Goal: Navigation & Orientation: Find specific page/section

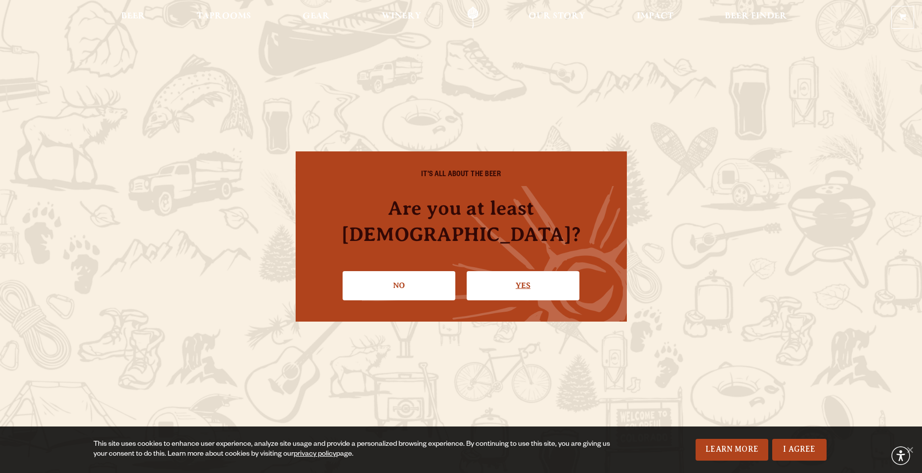
click at [548, 271] on link "Yes" at bounding box center [523, 285] width 113 height 29
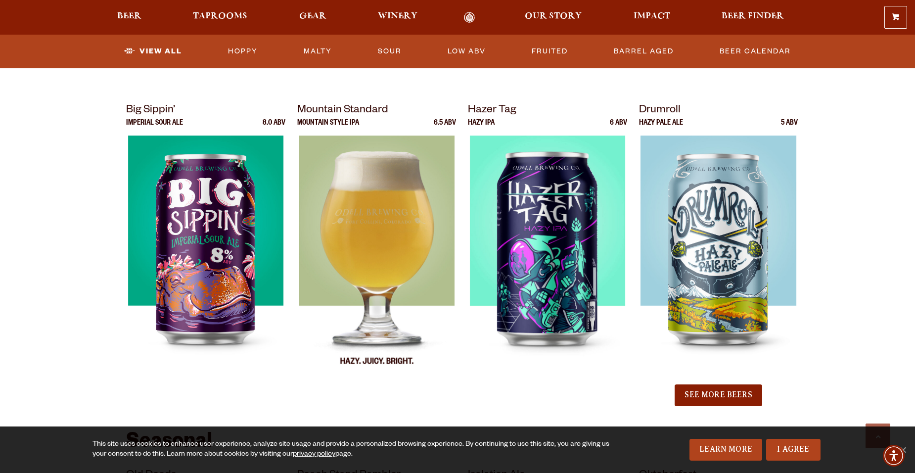
scroll to position [840, 0]
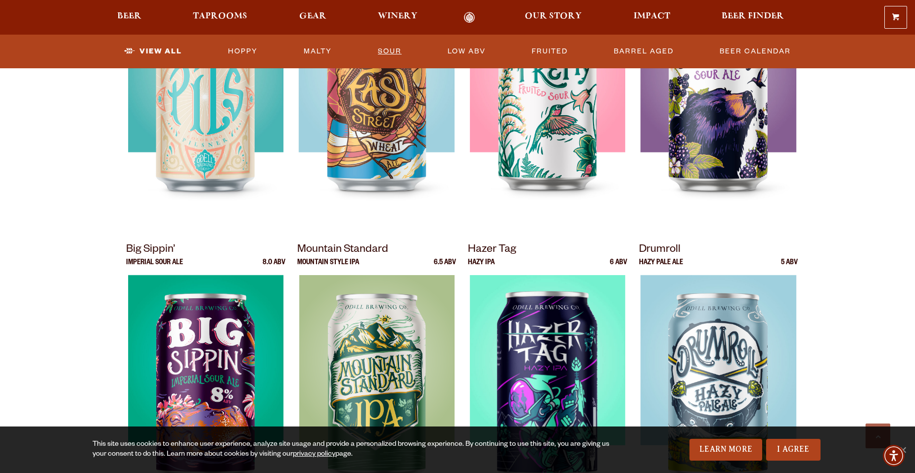
click at [387, 52] on link "Sour" at bounding box center [390, 51] width 32 height 23
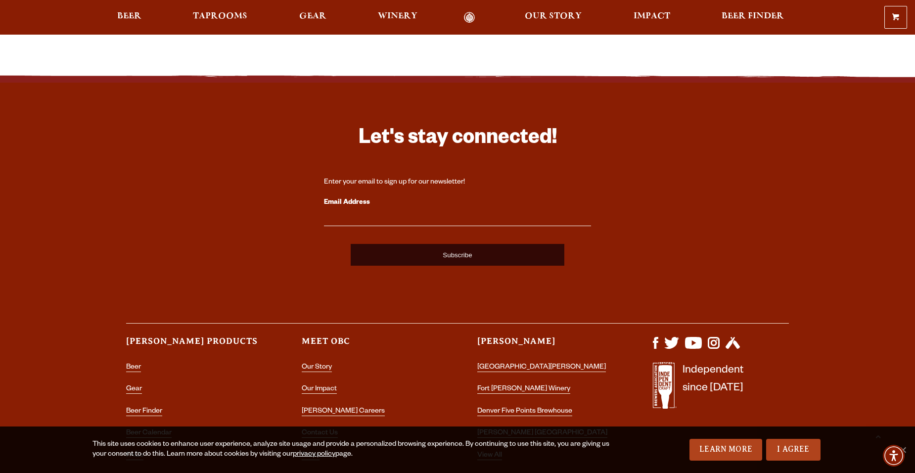
scroll to position [297, 0]
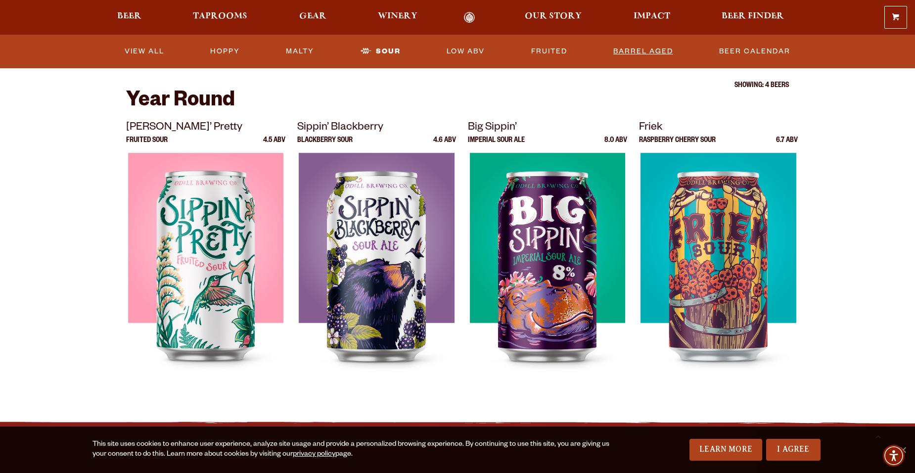
click at [628, 50] on link "Barrel Aged" at bounding box center [643, 51] width 68 height 23
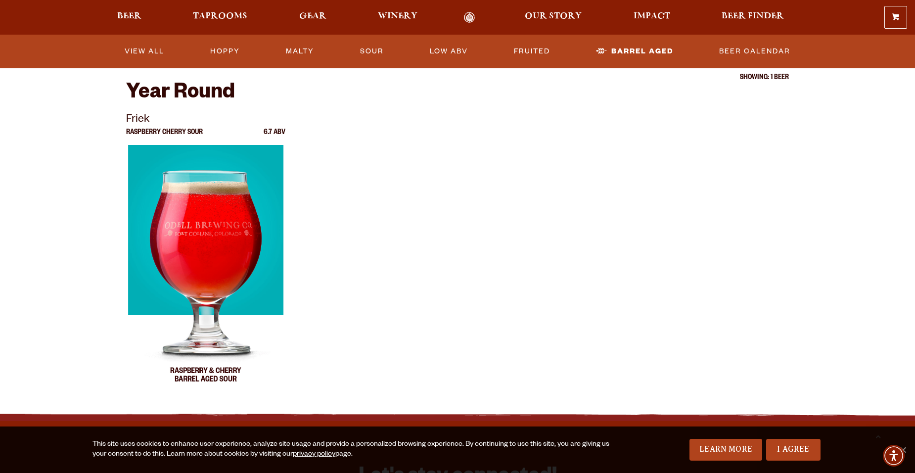
scroll to position [297, 0]
